Goal: Transaction & Acquisition: Purchase product/service

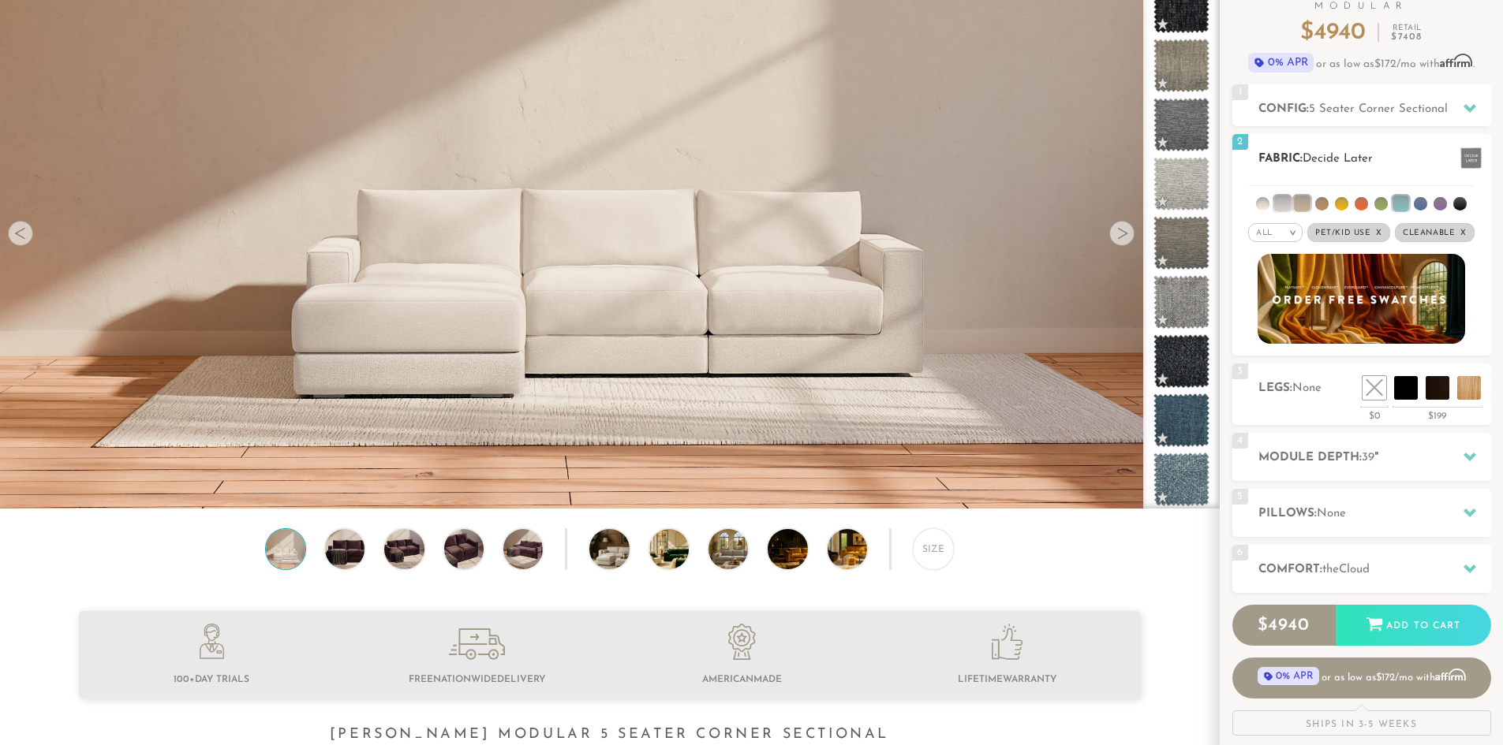
click at [1260, 203] on li at bounding box center [1262, 203] width 13 height 13
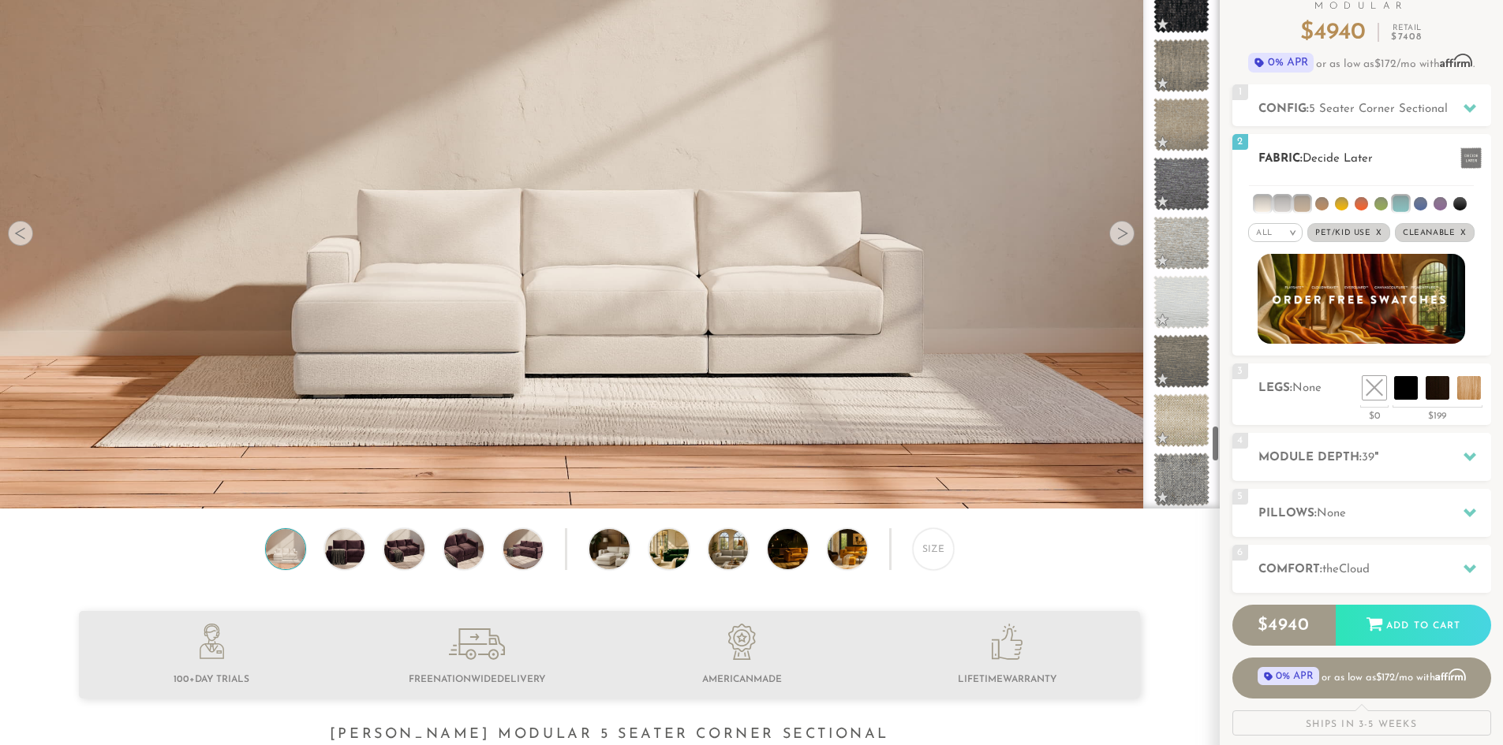
click at [1286, 204] on li at bounding box center [1282, 204] width 16 height 16
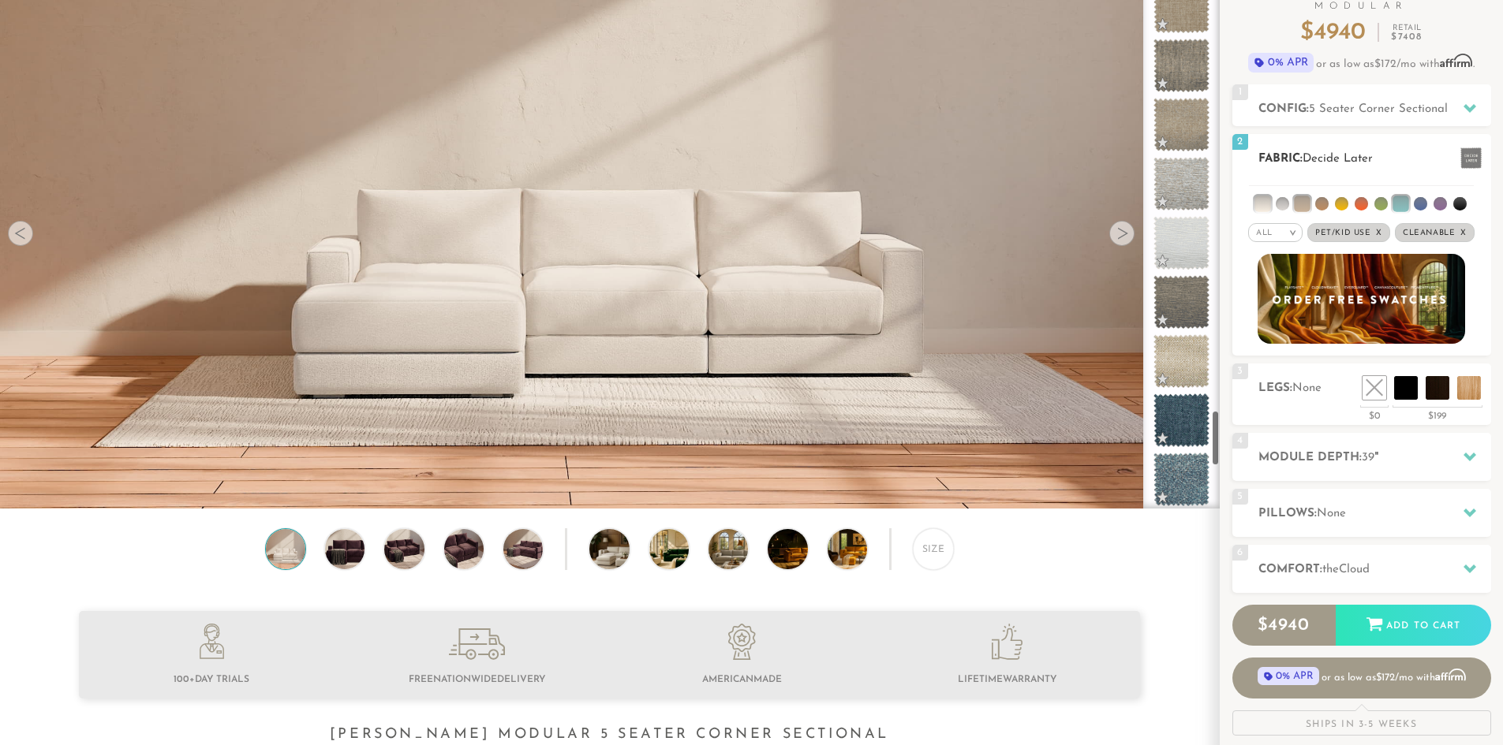
click at [1301, 203] on li at bounding box center [1302, 204] width 16 height 16
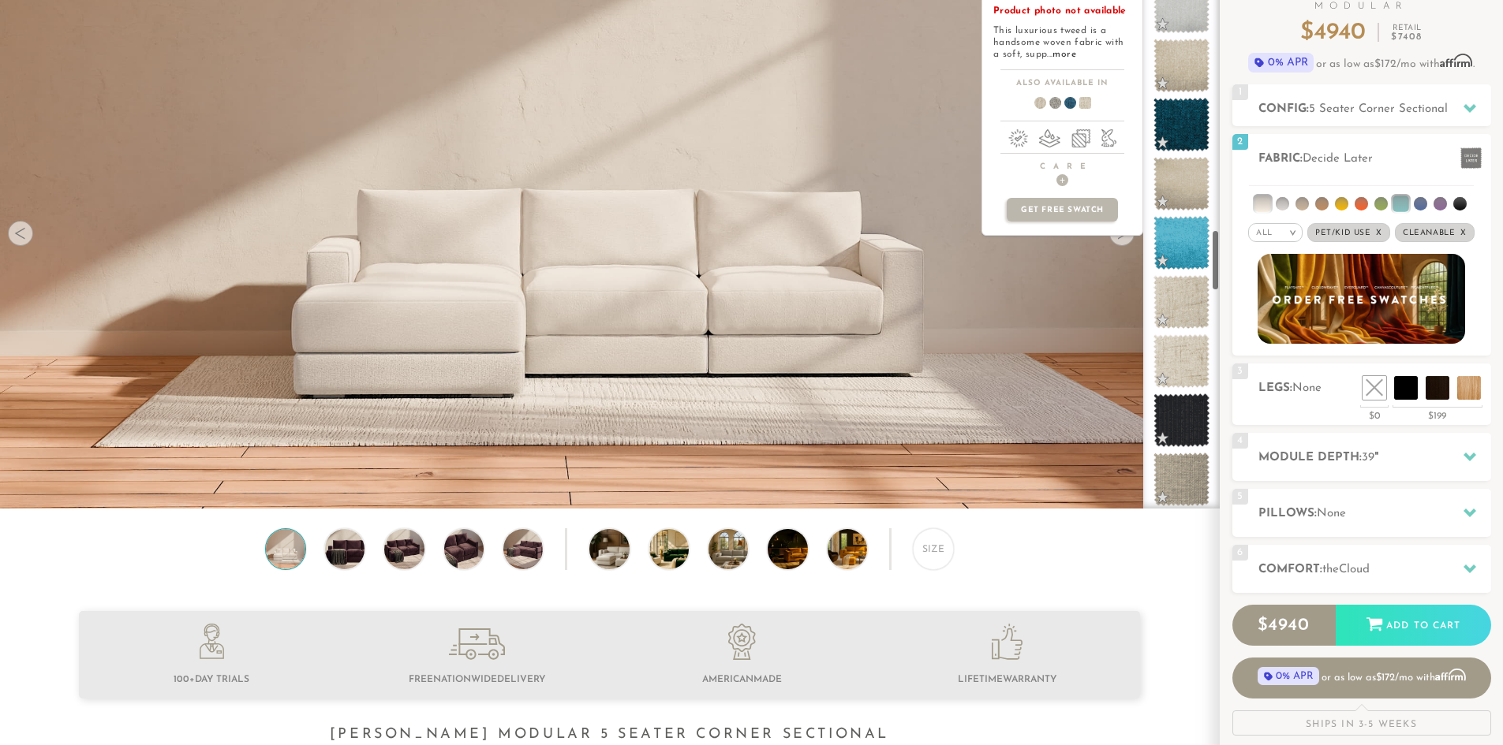
scroll to position [2466, 0]
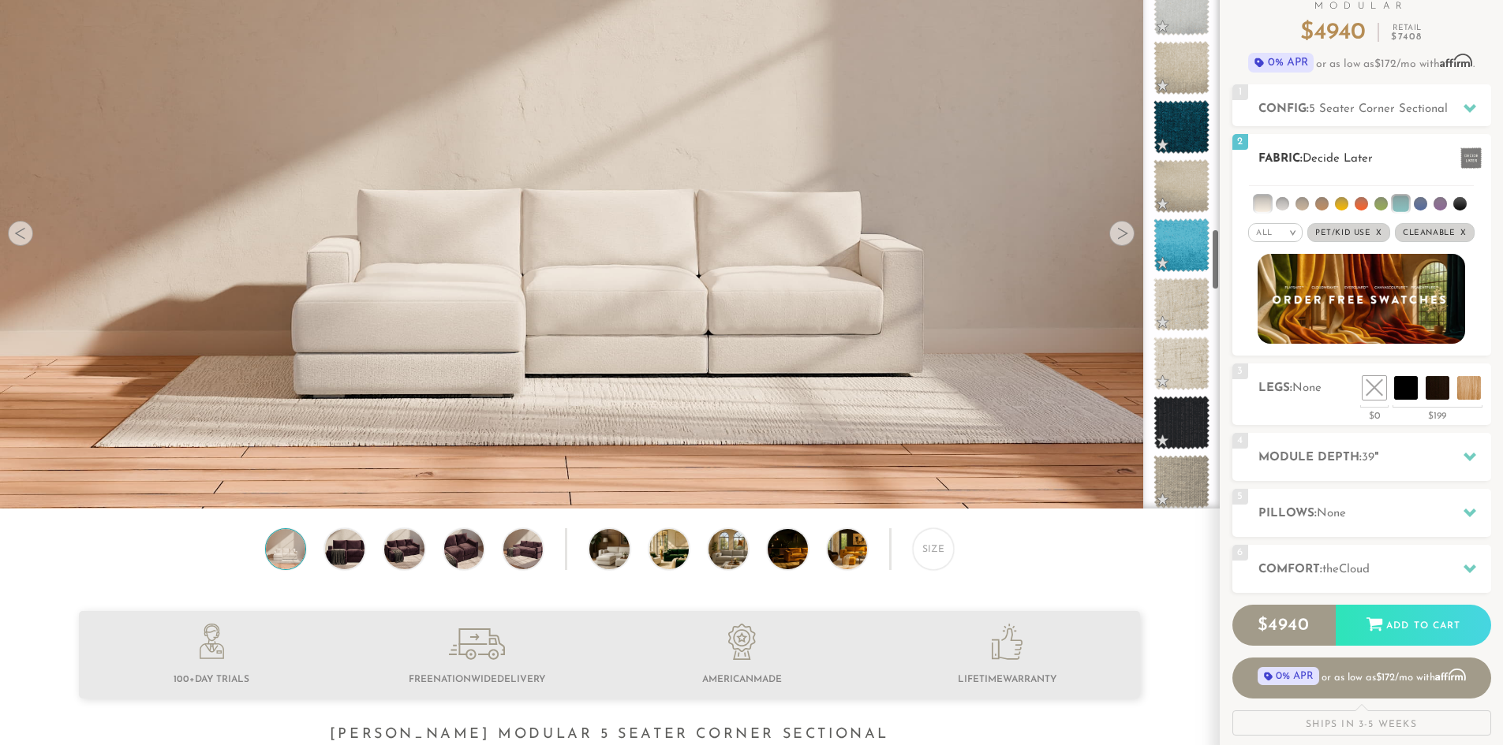
click at [1399, 205] on li at bounding box center [1400, 204] width 16 height 16
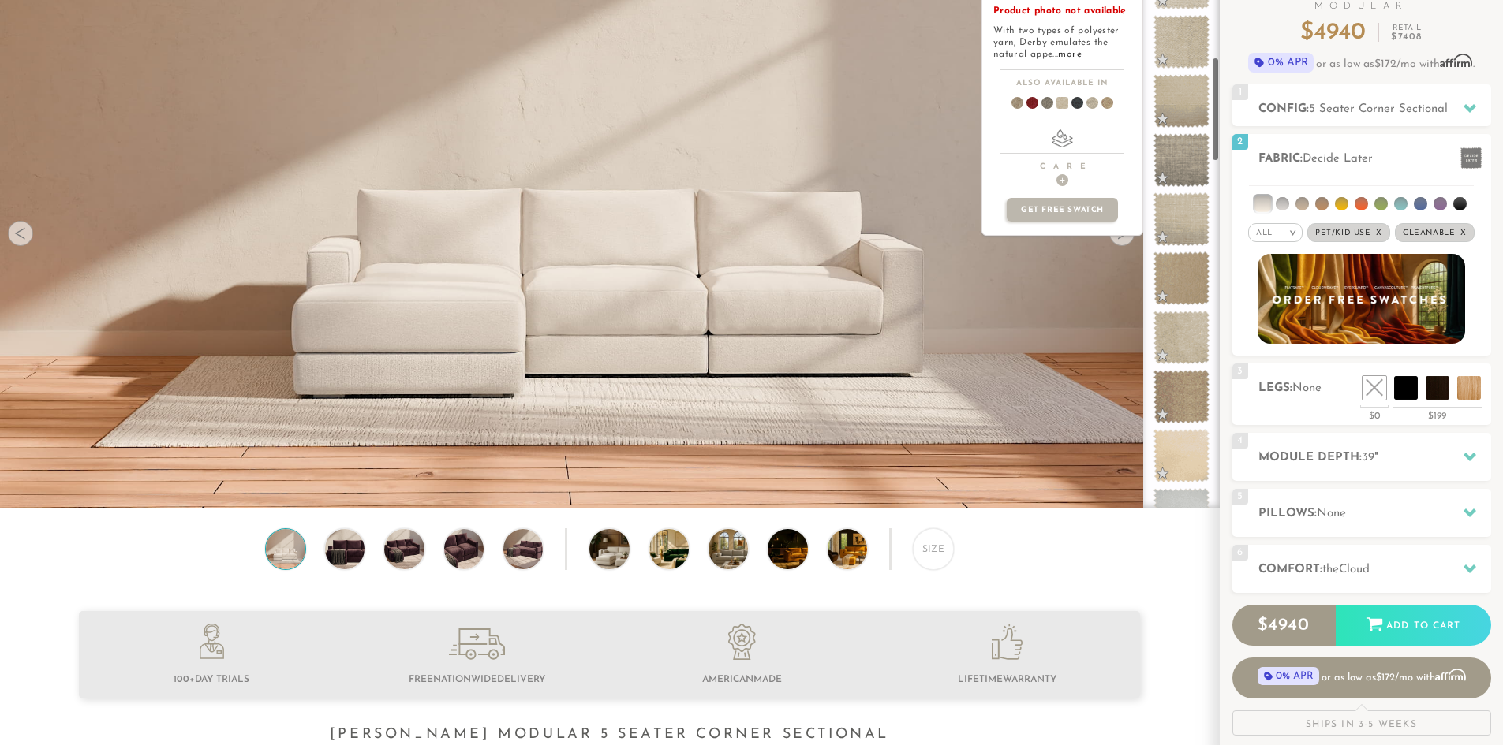
scroll to position [0, 0]
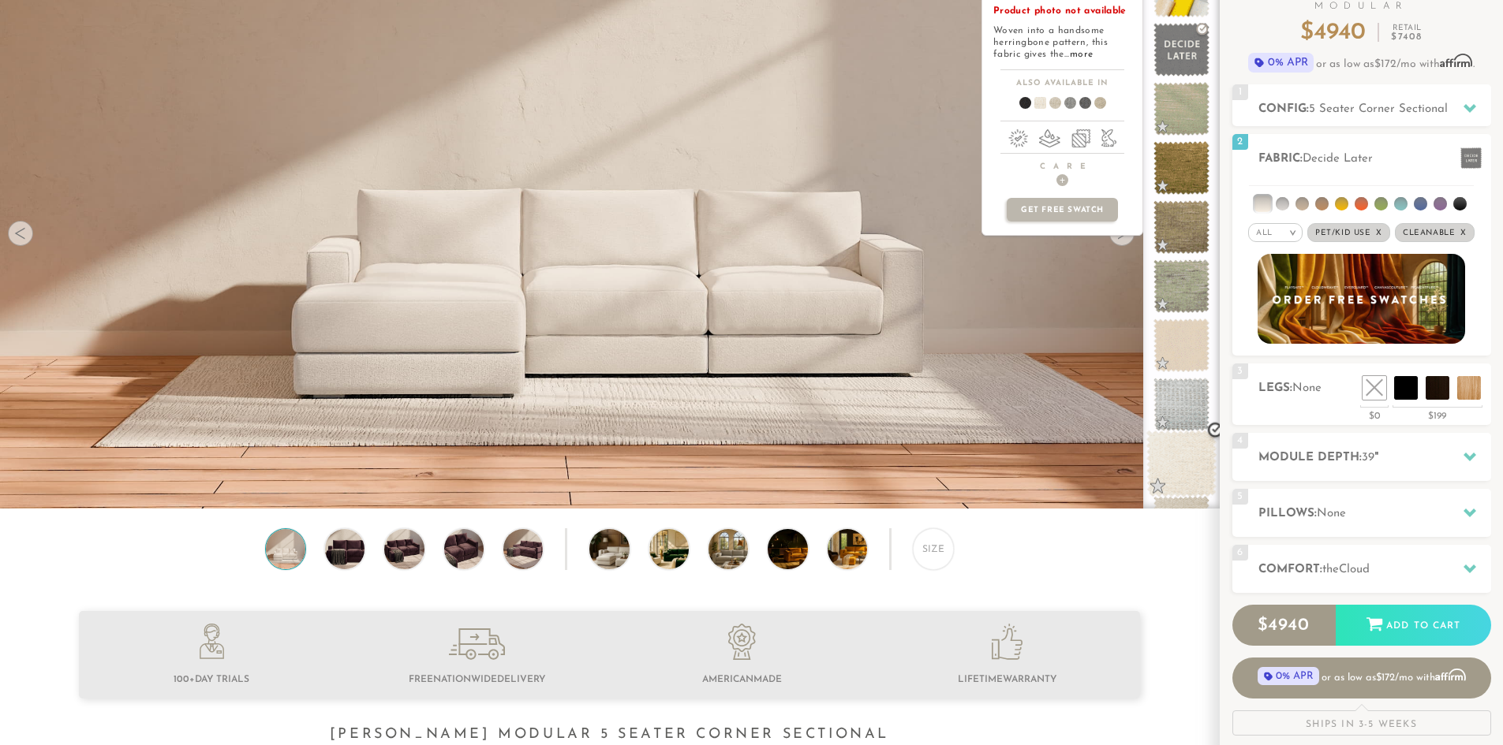
click at [1173, 470] on span at bounding box center [1181, 464] width 70 height 67
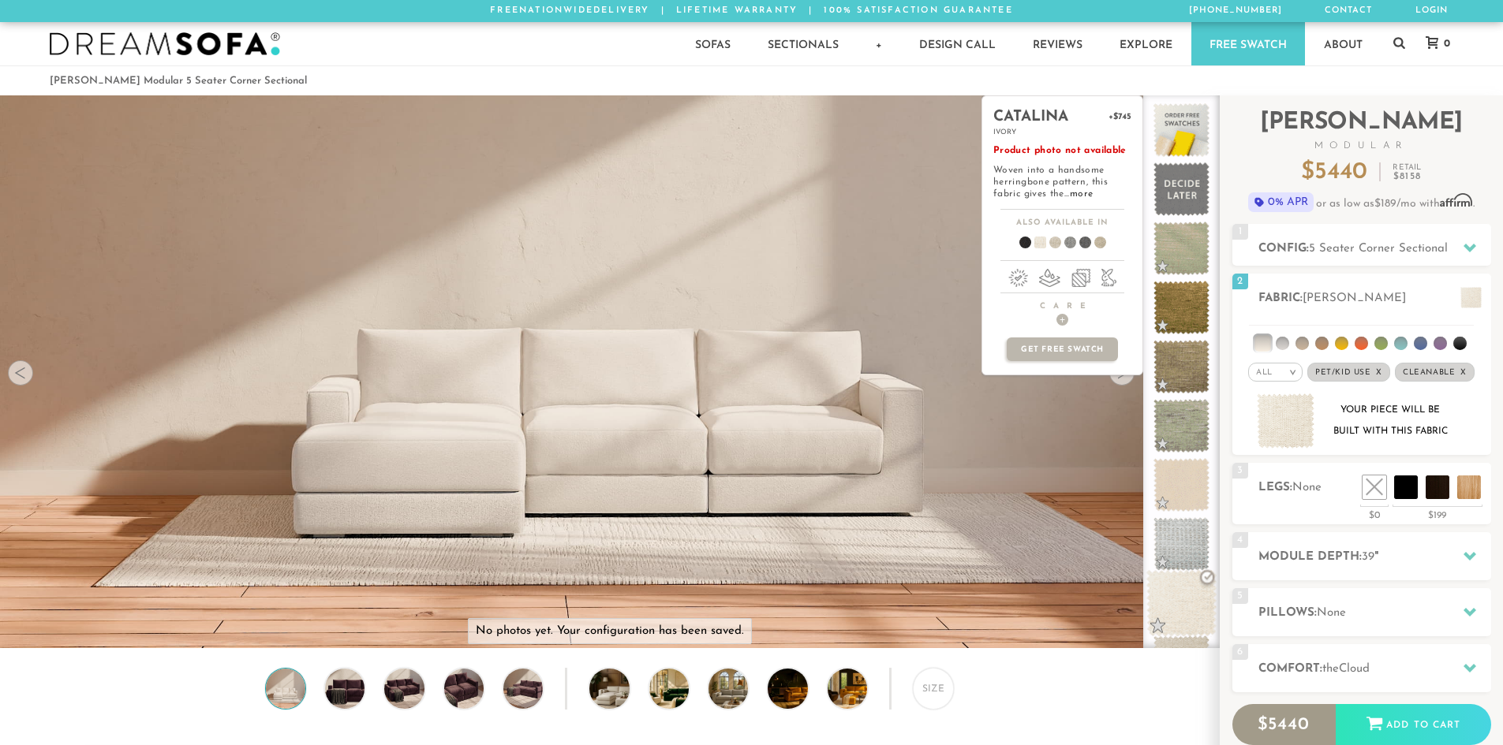
click at [1175, 595] on span at bounding box center [1181, 603] width 70 height 67
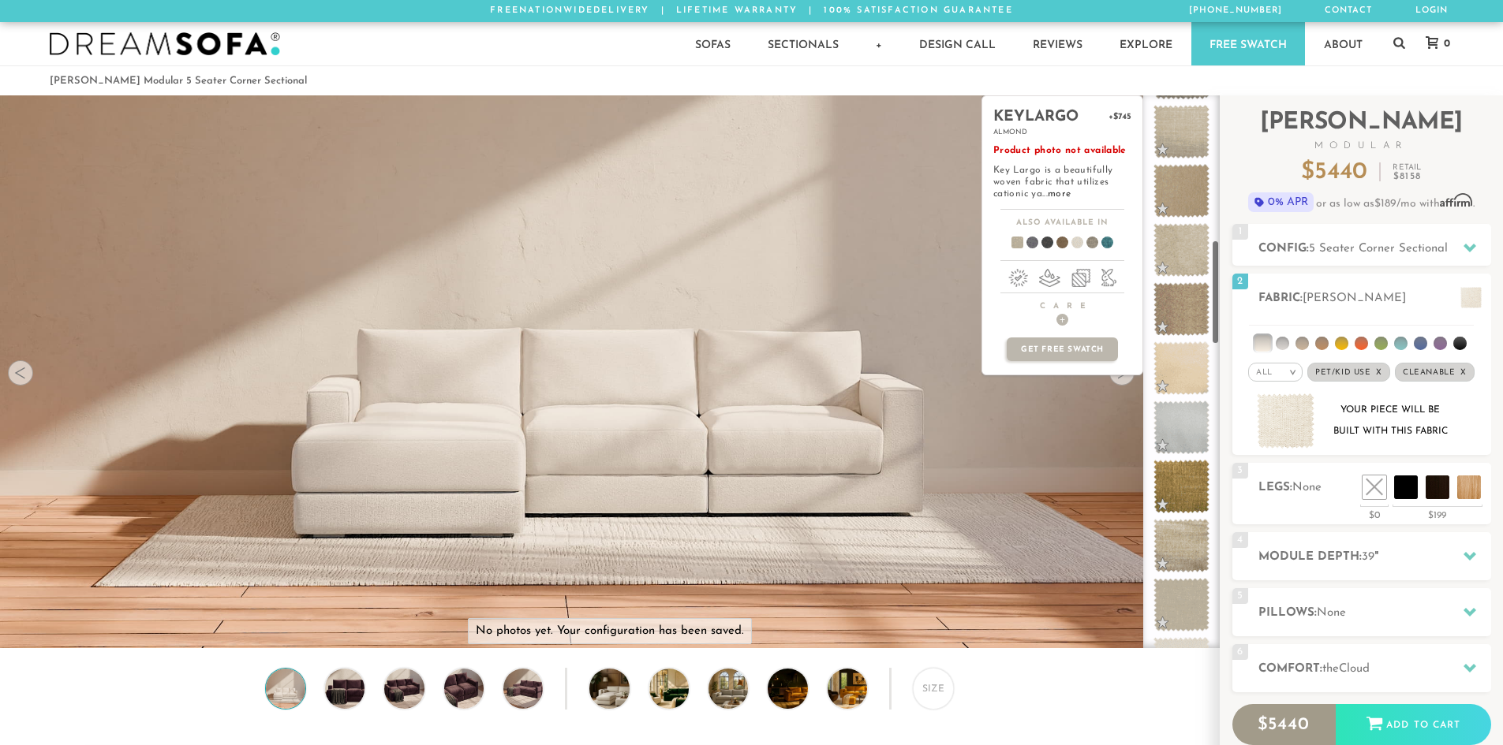
scroll to position [789, 0]
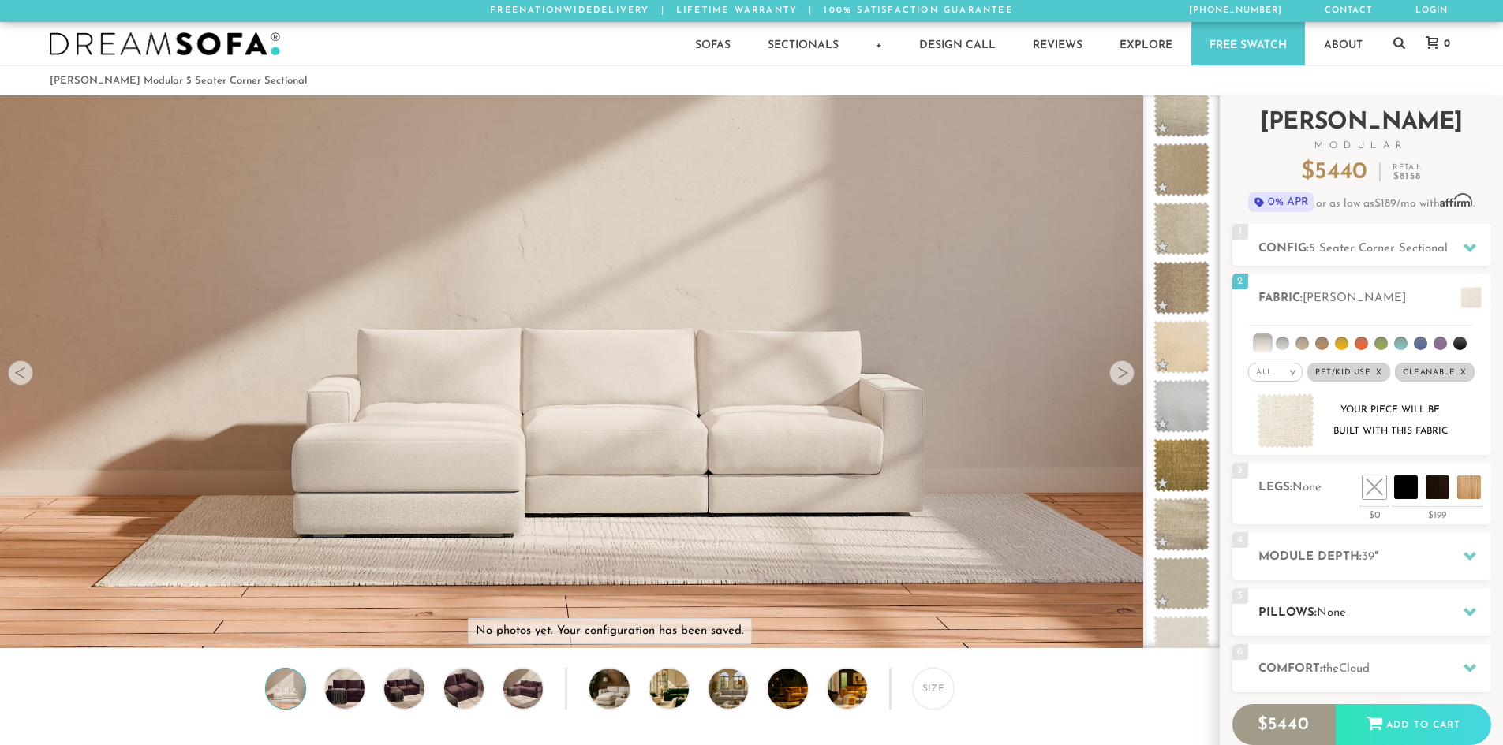
click at [1454, 610] on div at bounding box center [1469, 612] width 33 height 32
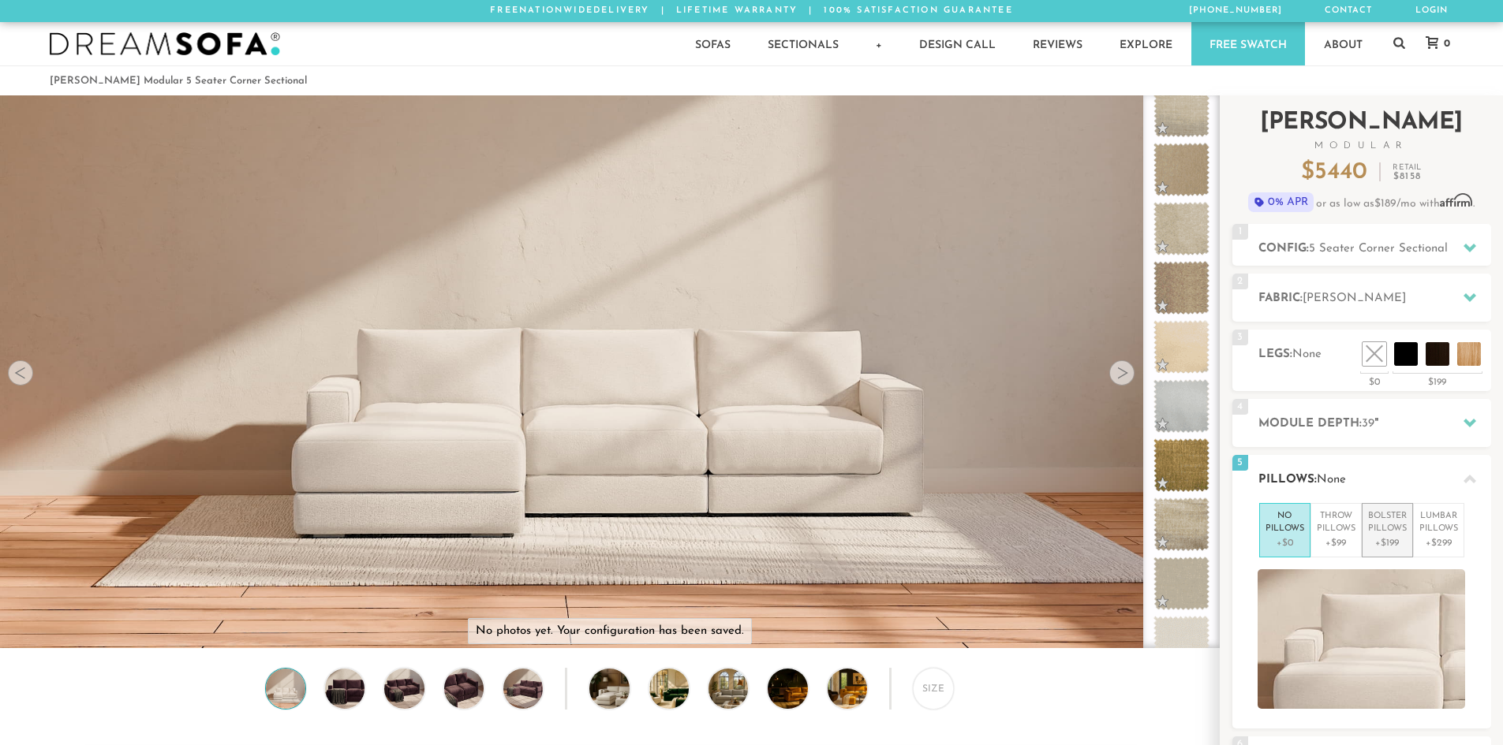
click at [1385, 528] on p "Bolster Pillows" at bounding box center [1387, 523] width 39 height 26
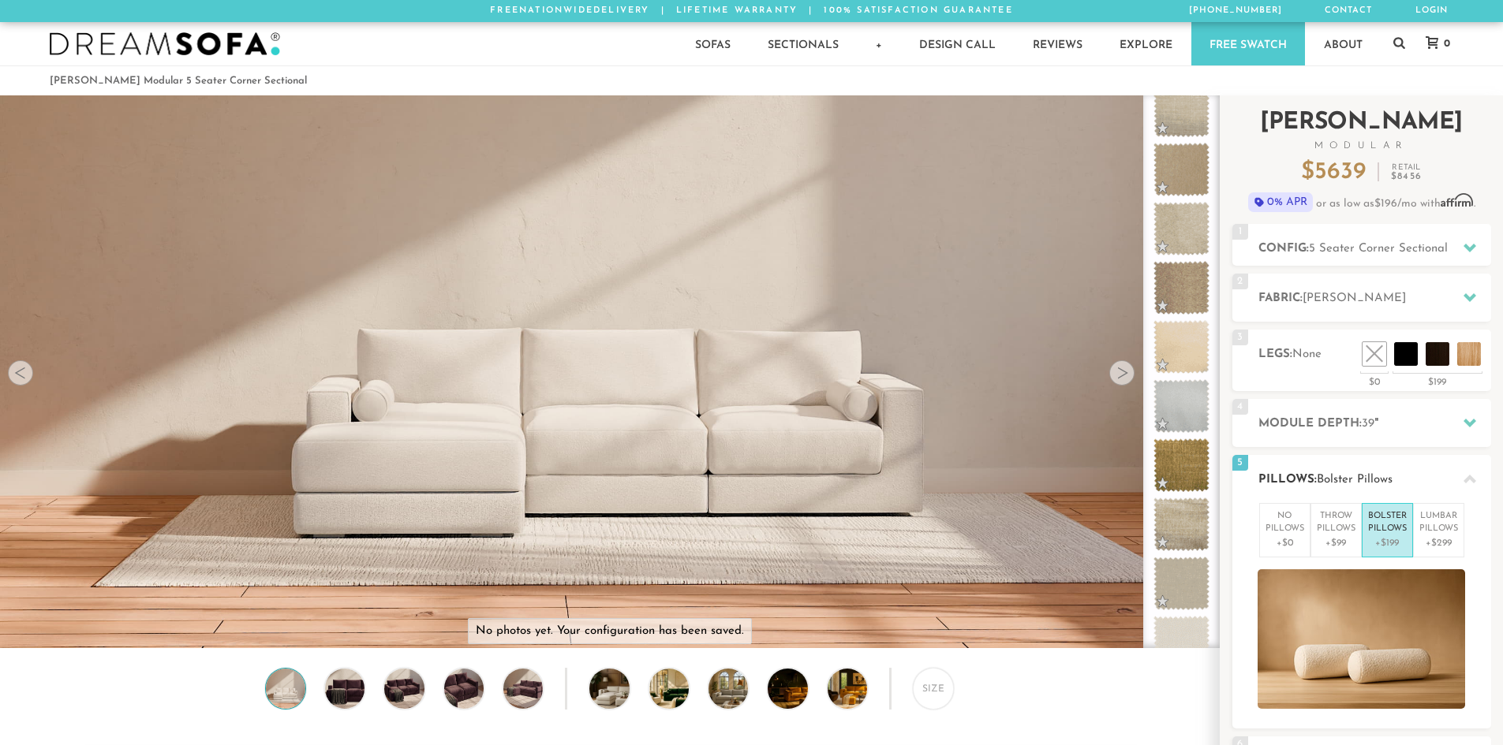
click at [1385, 528] on p "Bolster Pillows" at bounding box center [1387, 523] width 39 height 26
click at [1438, 527] on p "Lumbar Pillows" at bounding box center [1438, 523] width 39 height 26
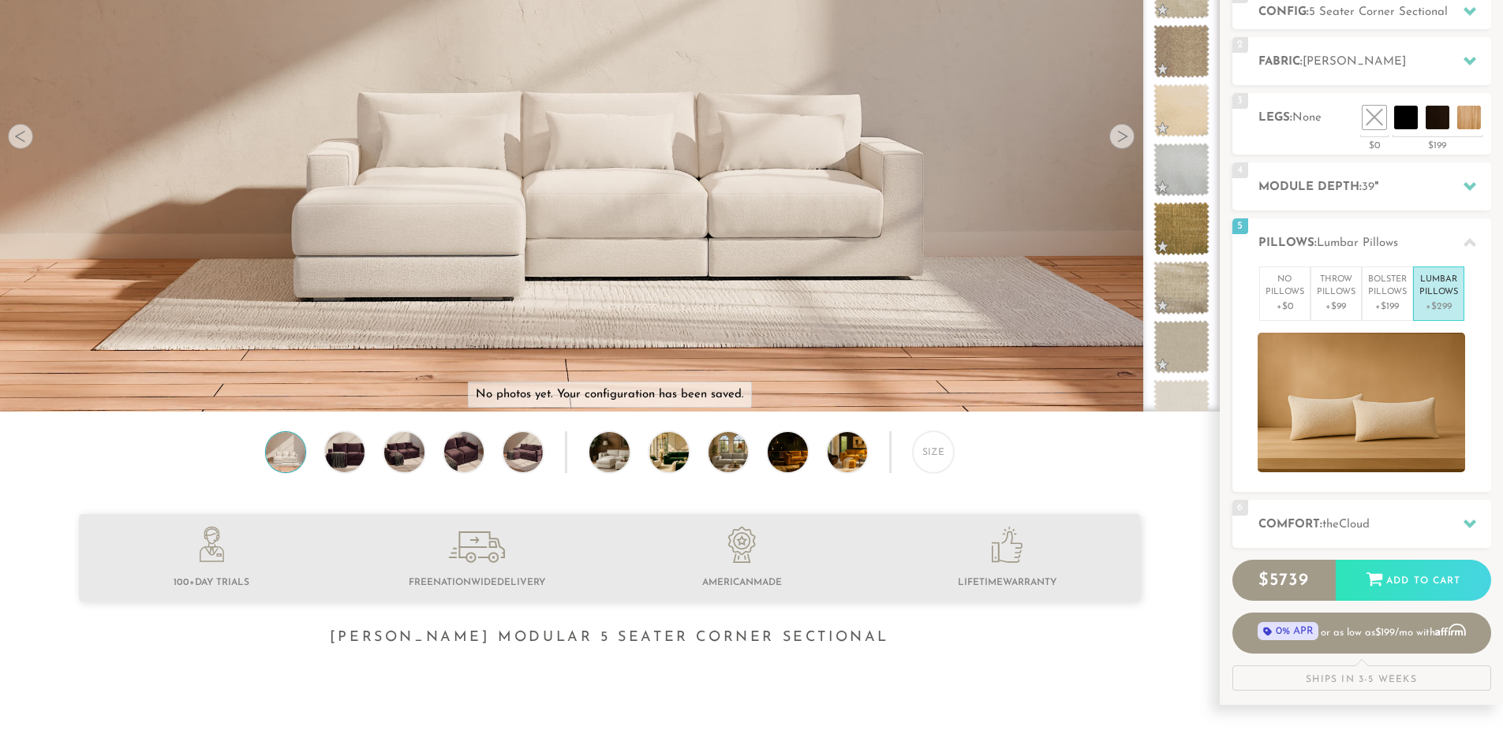
scroll to position [0, 0]
